Goal: Transaction & Acquisition: Download file/media

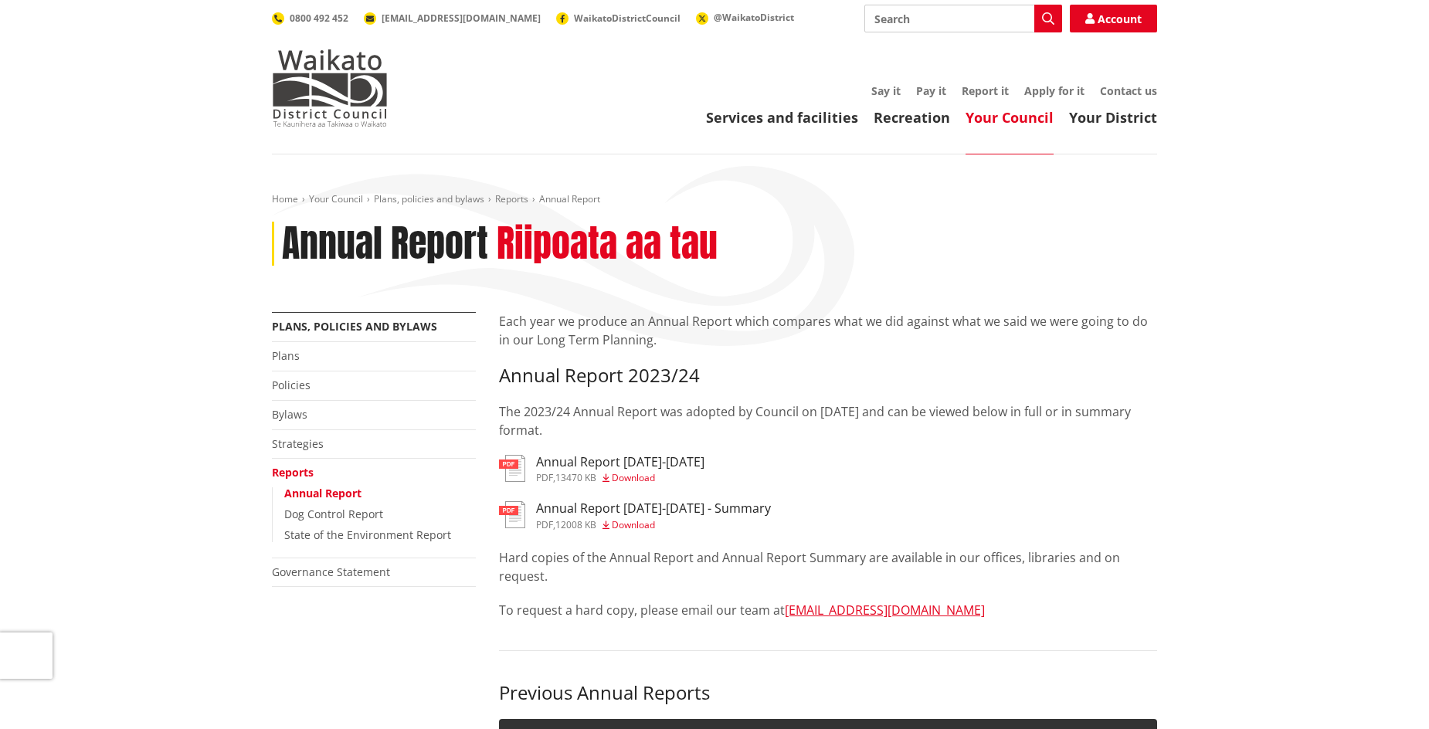
click at [646, 478] on span "Download" at bounding box center [633, 477] width 43 height 13
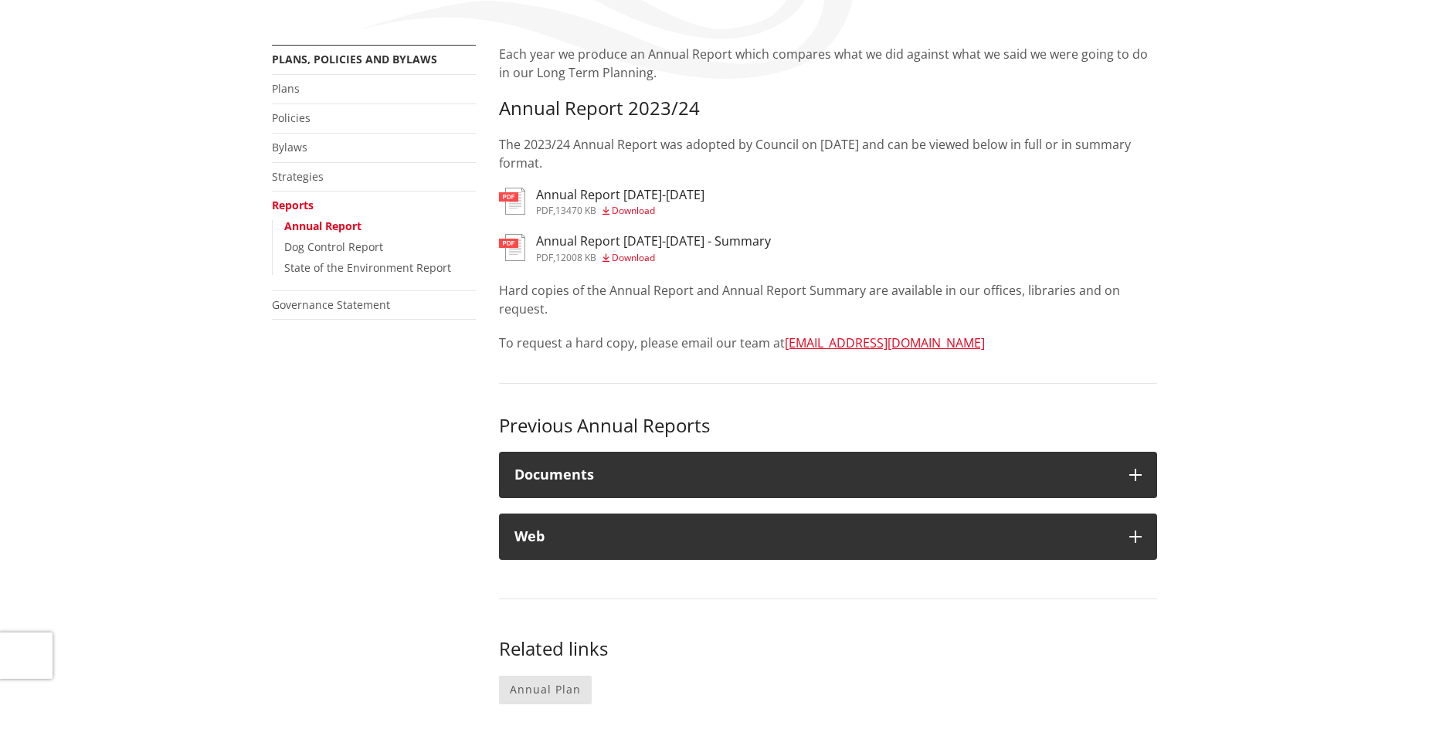
scroll to position [464, 0]
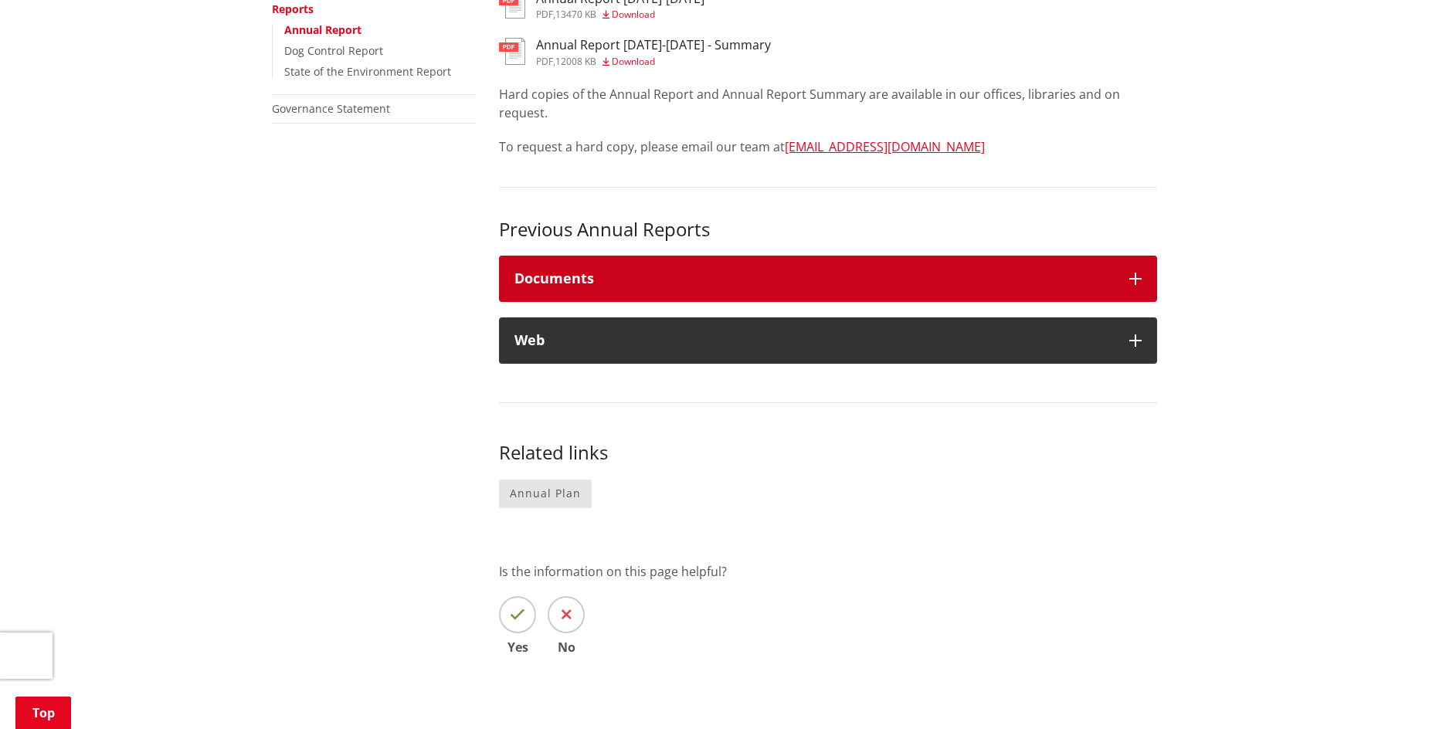
click at [569, 274] on h4 "Documents" at bounding box center [815, 278] width 600 height 15
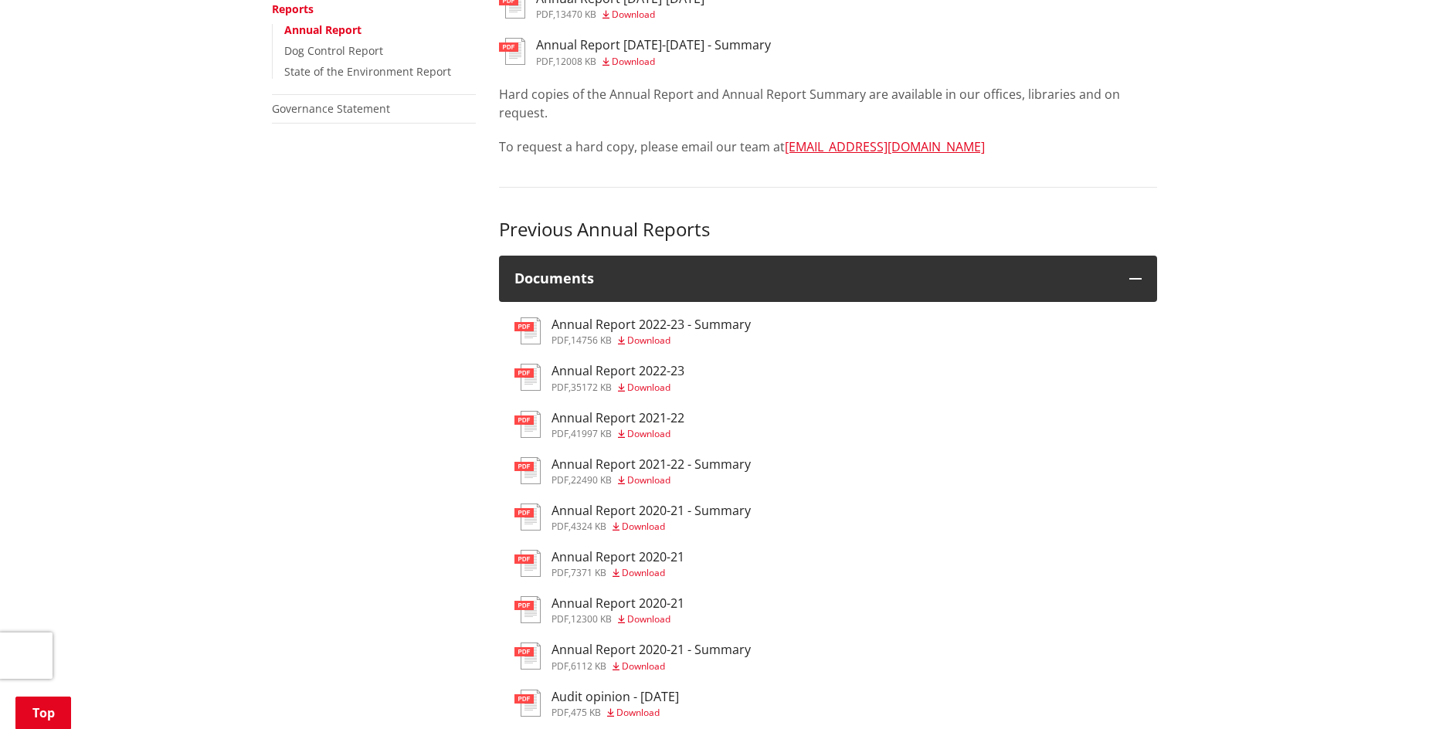
click at [668, 369] on h3 "Annual Report 2022-23" at bounding box center [618, 371] width 133 height 15
